Goal: Information Seeking & Learning: Check status

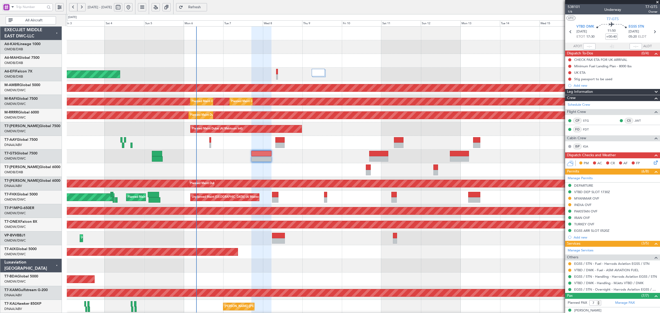
click at [36, 137] on div "T7-AAY Global 7500 DNAA/ABV Abuja (Nnamdi Azikiwe Intl)" at bounding box center [30, 143] width 61 height 14
click at [36, 139] on link "T7-AAY Global 7500" at bounding box center [20, 140] width 33 height 4
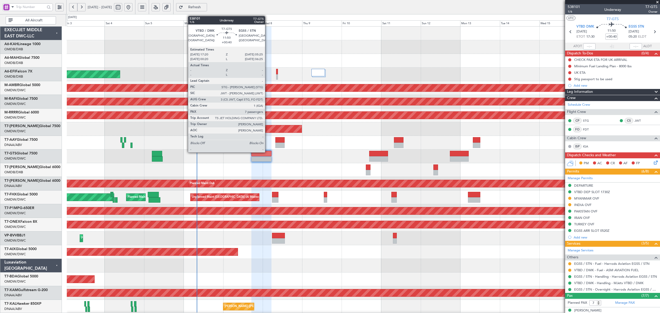
click at [267, 152] on div at bounding box center [261, 153] width 20 height 5
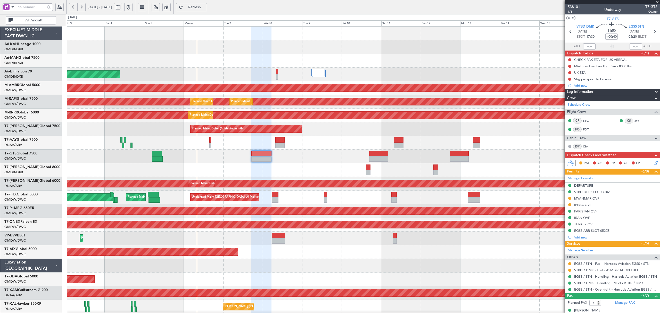
click at [26, 21] on span "All Aircraft" at bounding box center [34, 21] width 40 height 4
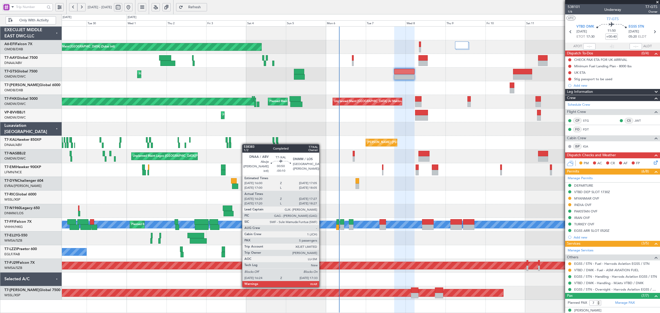
click at [275, 144] on div "MEL Abuja (Nnamdi Azikiwe Intl) Planned Maint Chester" at bounding box center [361, 143] width 598 height 14
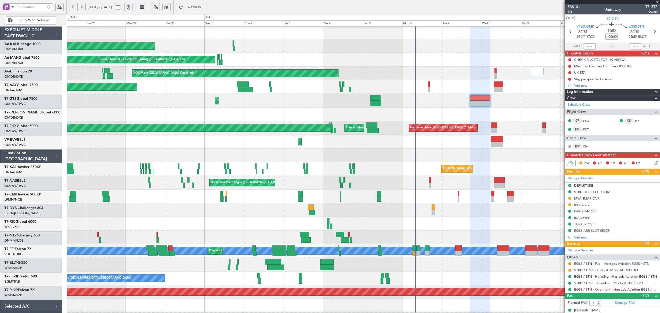
scroll to position [3, 0]
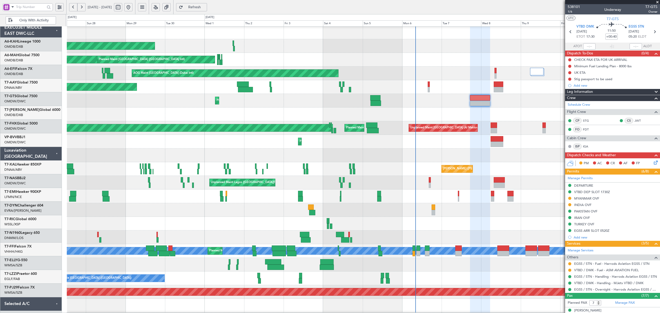
click at [167, 177] on div "Unplanned Maint Lagos ([GEOGRAPHIC_DATA][PERSON_NAME])" at bounding box center [363, 183] width 592 height 14
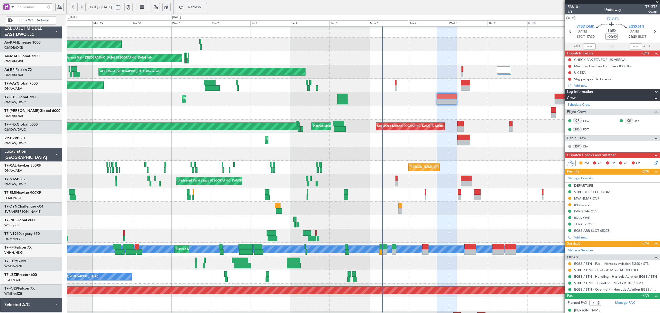
click at [243, 171] on div "MEL Abuja (Nnamdi Azikiwe Intl) Planned Maint Chester" at bounding box center [363, 168] width 592 height 14
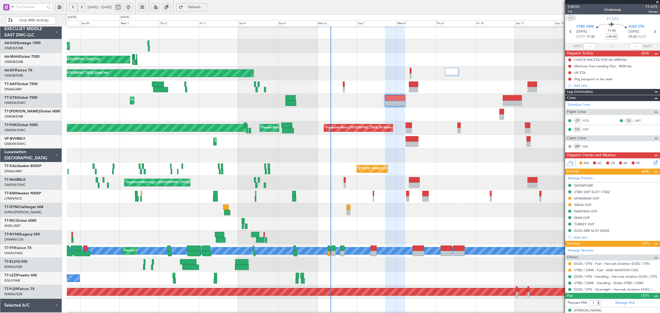
scroll to position [0, 0]
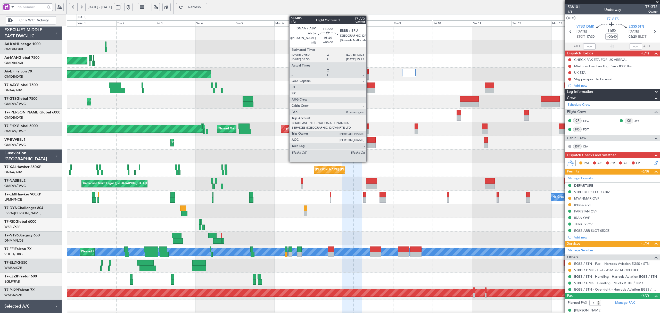
click at [369, 88] on div at bounding box center [370, 90] width 9 height 5
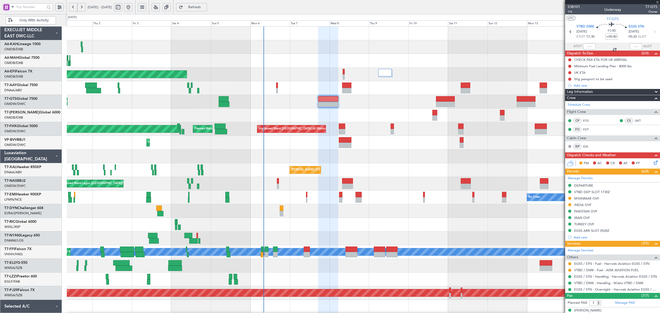
scroll to position [1, 0]
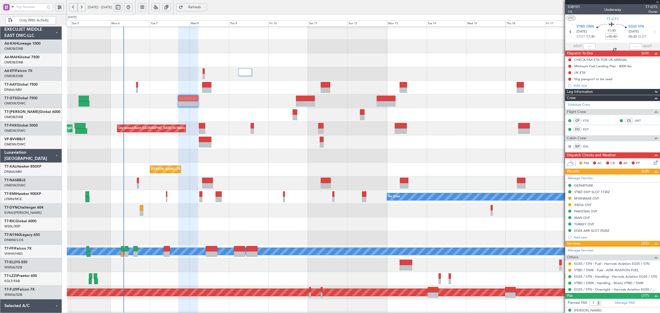
click at [230, 97] on div "Planned Maint Dubai (Al Maktoum Intl) Planned Maint Singapore (Seletar)" at bounding box center [363, 101] width 592 height 14
type input "0"
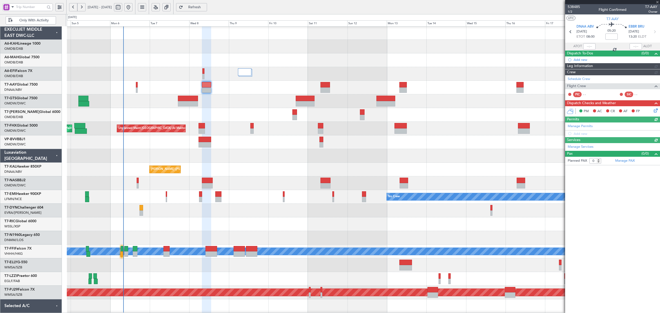
scroll to position [0, 0]
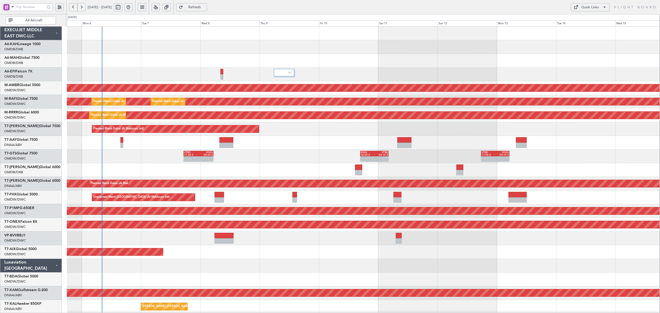
click at [249, 164] on div "AOG Maint [GEOGRAPHIC_DATA] (Dubai Intl) Planned Maint [GEOGRAPHIC_DATA] (Selet…" at bounding box center [363, 279] width 592 height 505
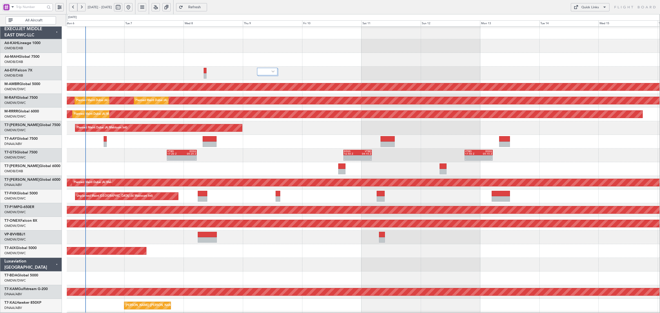
click at [172, 138] on div at bounding box center [363, 142] width 592 height 14
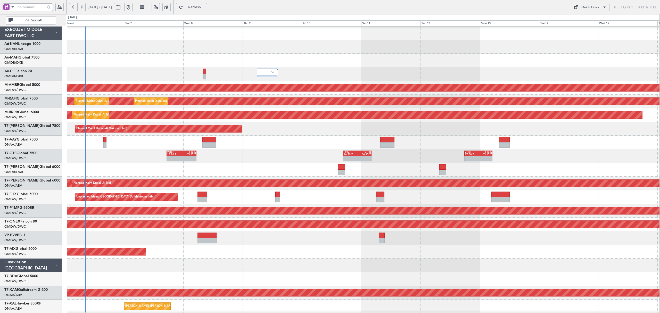
click at [37, 20] on span "All Aircraft" at bounding box center [34, 21] width 40 height 4
